Goal: Navigation & Orientation: Find specific page/section

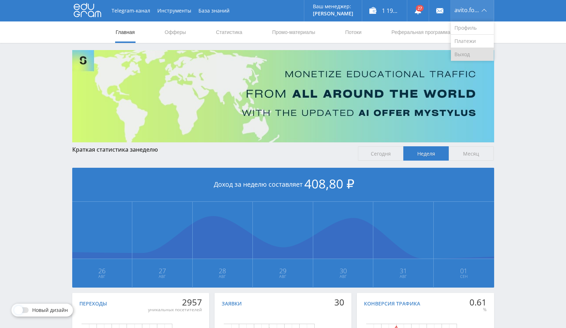
click at [466, 56] on link "Выход" at bounding box center [472, 54] width 43 height 13
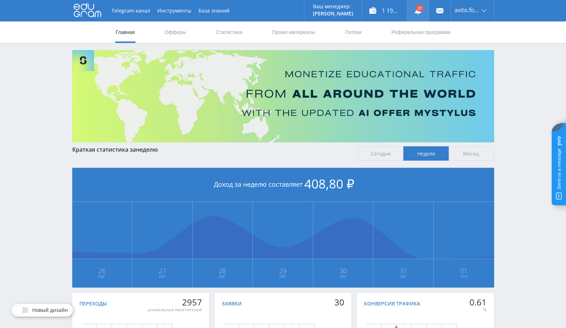
click at [419, 14] on icon at bounding box center [417, 10] width 7 height 7
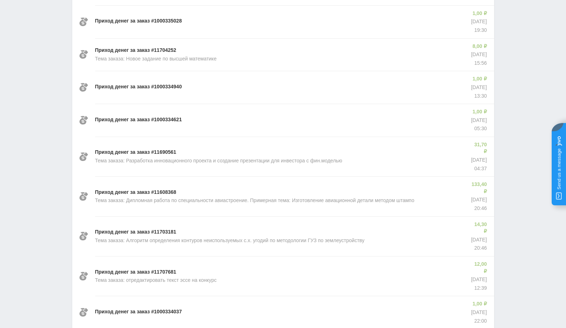
scroll to position [408, 0]
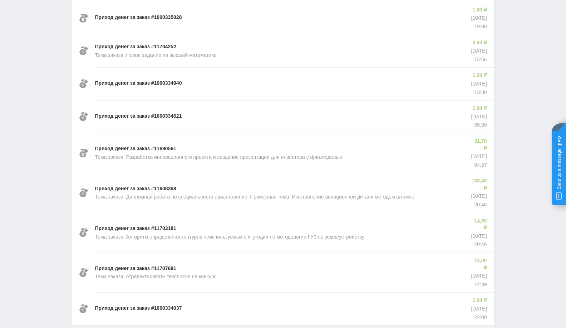
click at [279, 327] on span "Ещё 15 из 1263" at bounding box center [283, 333] width 38 height 7
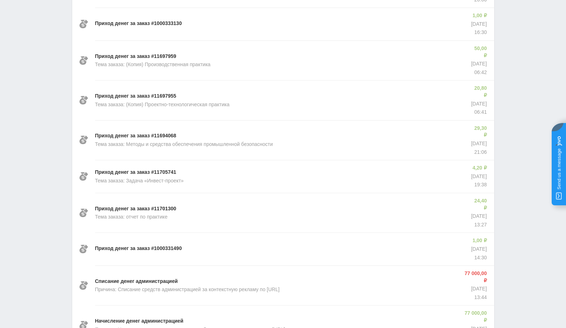
scroll to position [912, 0]
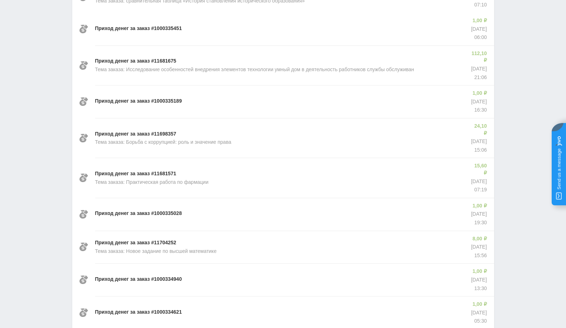
scroll to position [0, 0]
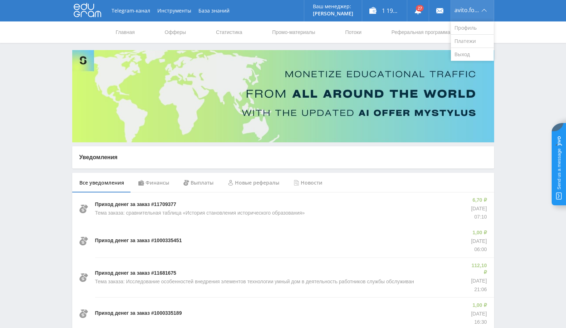
drag, startPoint x: 472, startPoint y: 10, endPoint x: 472, endPoint y: 20, distance: 9.3
click at [472, 10] on span "avito.formulatraffica26" at bounding box center [466, 10] width 25 height 6
click at [471, 53] on link "Выход" at bounding box center [472, 54] width 43 height 13
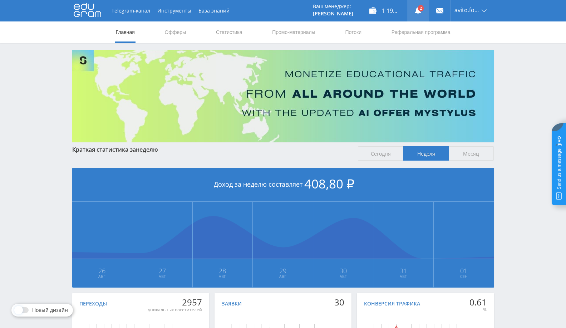
click at [417, 10] on use at bounding box center [417, 10] width 6 height 7
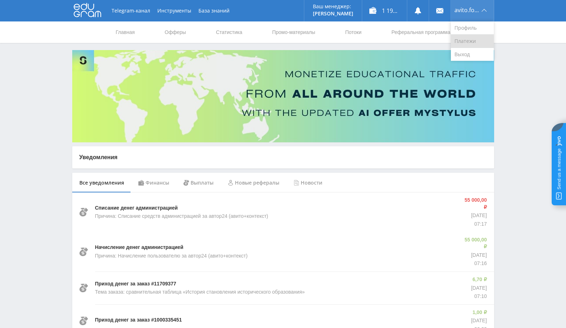
drag, startPoint x: 458, startPoint y: 54, endPoint x: 458, endPoint y: 45, distance: 8.9
click at [458, 54] on link "Выход" at bounding box center [472, 54] width 43 height 13
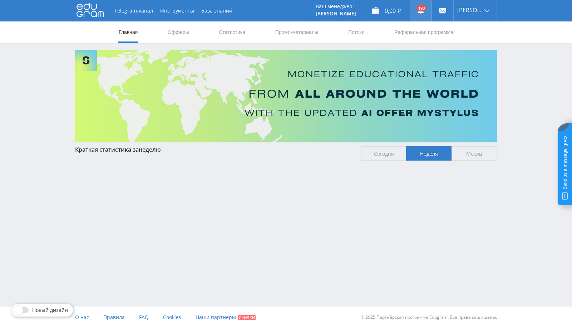
click at [431, 12] on link at bounding box center [420, 10] width 21 height 21
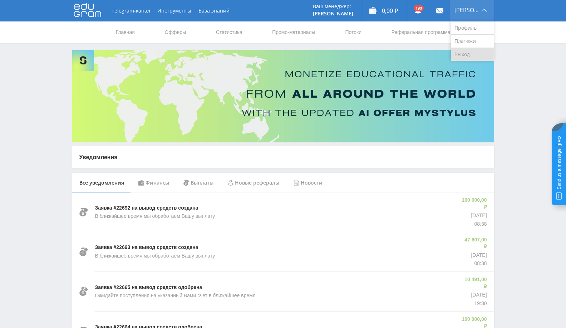
click at [473, 50] on link "Выход" at bounding box center [472, 54] width 43 height 13
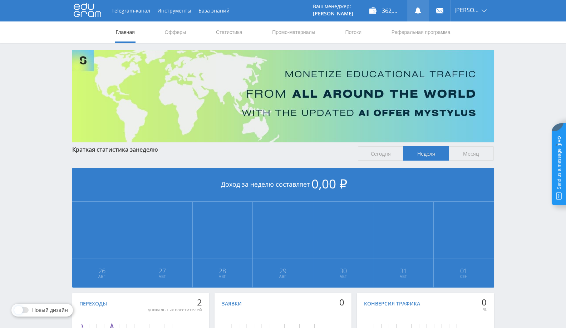
click at [418, 10] on icon at bounding box center [417, 10] width 7 height 7
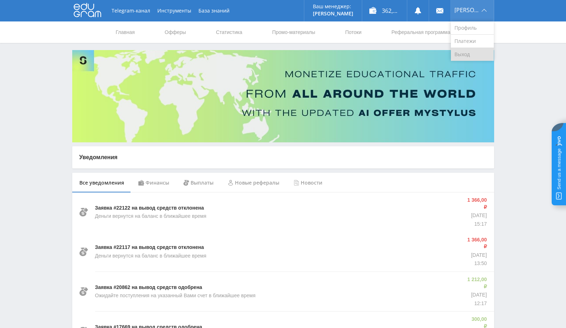
click at [468, 55] on link "Выход" at bounding box center [472, 54] width 43 height 13
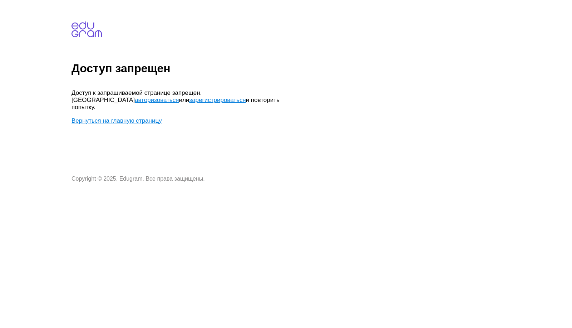
click at [136, 117] on link "Вернуться на главную страницу" at bounding box center [116, 120] width 90 height 7
